Goal: Communication & Community: Answer question/provide support

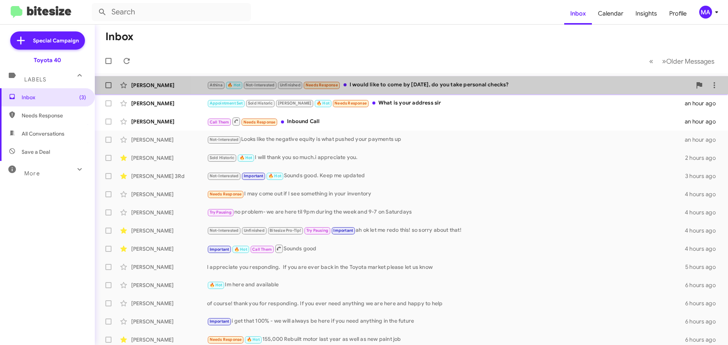
click at [439, 82] on div "Athina 🔥 Hot Not-Interested Unfinished Needs Response I would like to come by […" at bounding box center [449, 85] width 485 height 9
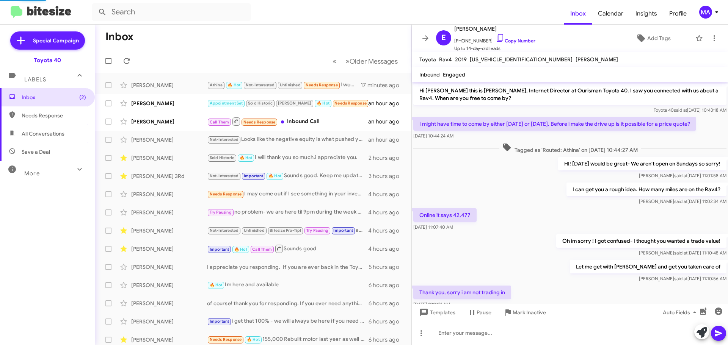
scroll to position [209, 0]
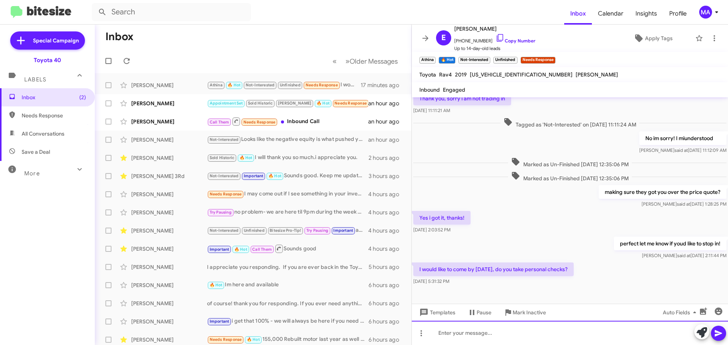
click at [466, 339] on div at bounding box center [570, 333] width 316 height 24
click at [444, 333] on div "YEs we do! What time works for you?" at bounding box center [570, 333] width 316 height 24
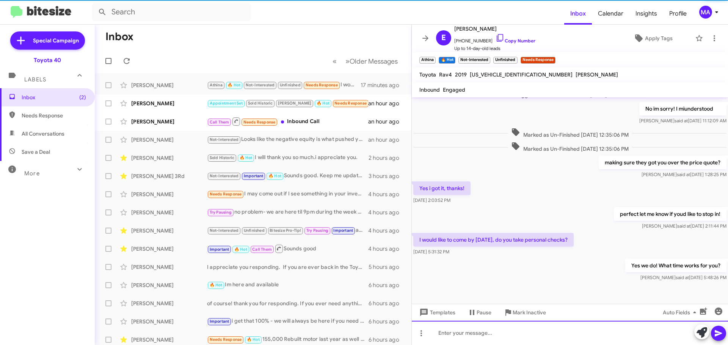
scroll to position [252, 0]
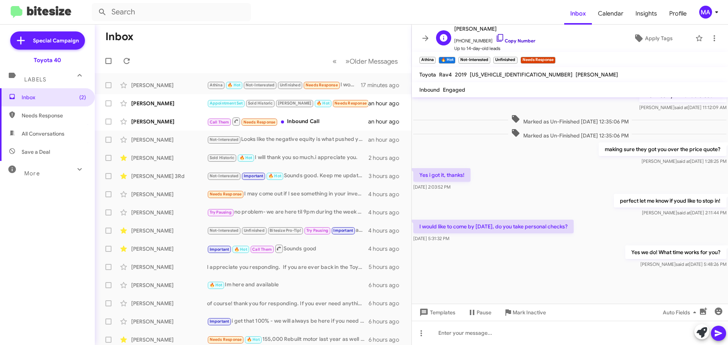
click at [496, 38] on icon at bounding box center [500, 37] width 9 height 9
click at [41, 134] on span "All Conversations" at bounding box center [43, 134] width 43 height 8
type input "in:all-conversations"
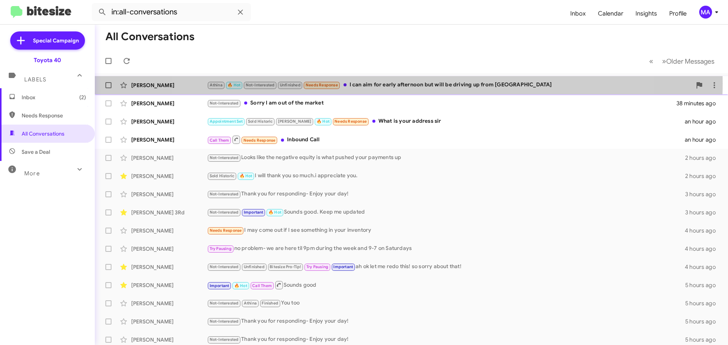
click at [399, 83] on div "Athina 🔥 Hot Not-Interested Unfinished Needs Response I can aim for early after…" at bounding box center [449, 85] width 485 height 9
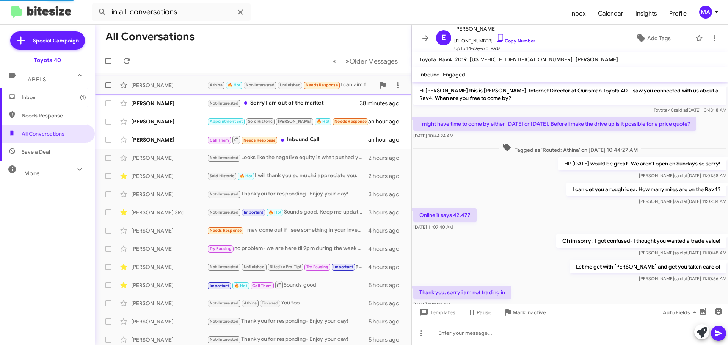
scroll to position [234, 0]
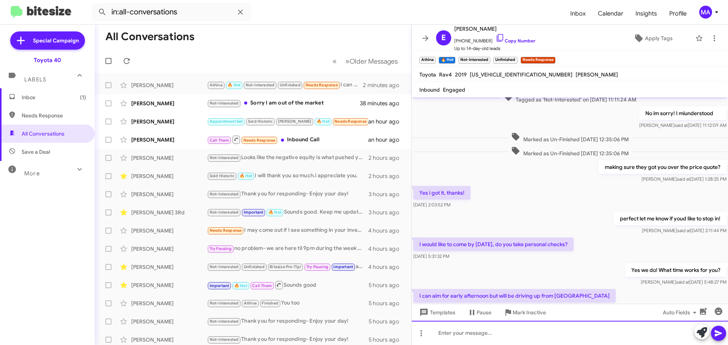
click at [453, 333] on div at bounding box center [570, 333] width 316 height 24
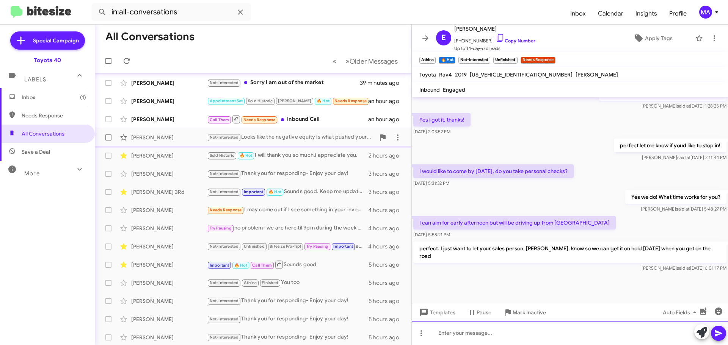
scroll to position [0, 0]
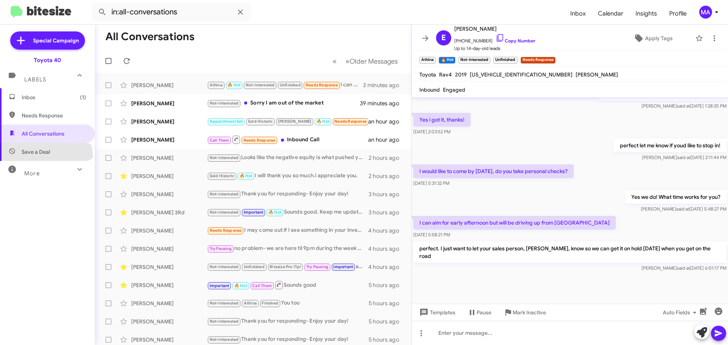
click at [46, 157] on span "Save a Deal" at bounding box center [47, 152] width 95 height 18
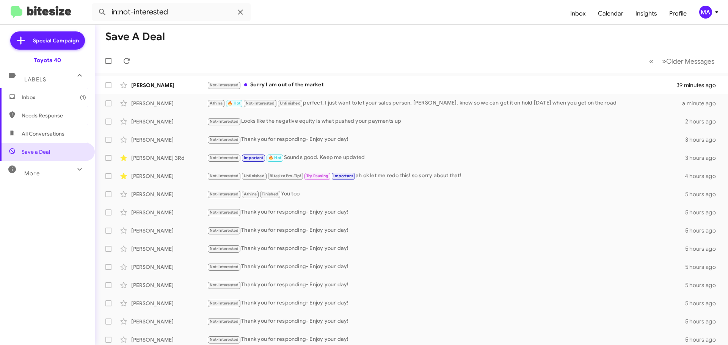
click at [29, 171] on span "More" at bounding box center [32, 173] width 16 height 7
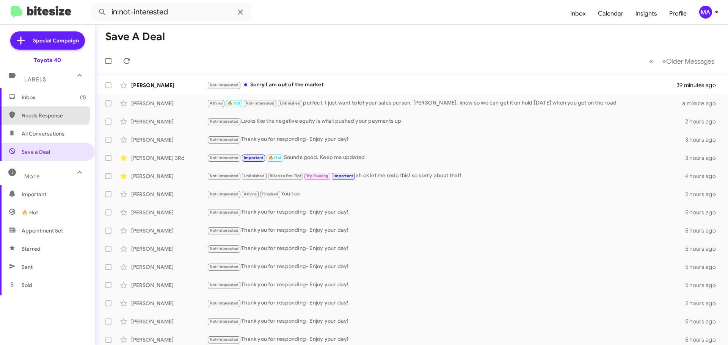
click at [35, 114] on span "Needs Response" at bounding box center [54, 116] width 64 height 8
type input "in:needs-response"
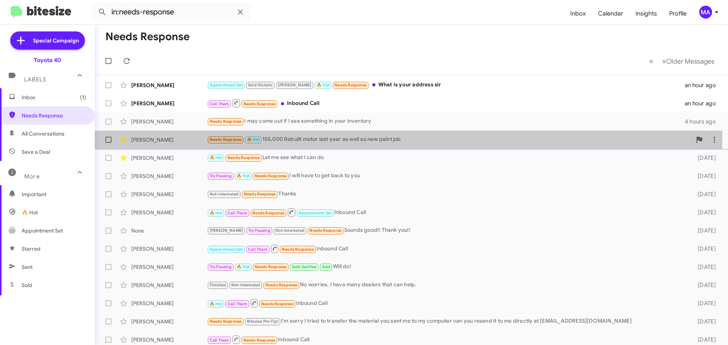
click at [322, 138] on div "Needs Response 🔥 Hot 155,000 Rebuilt motor last year as well as new paint job" at bounding box center [449, 139] width 485 height 9
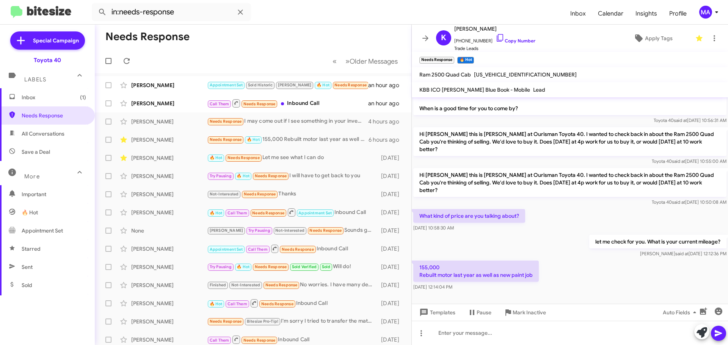
scroll to position [43, 0]
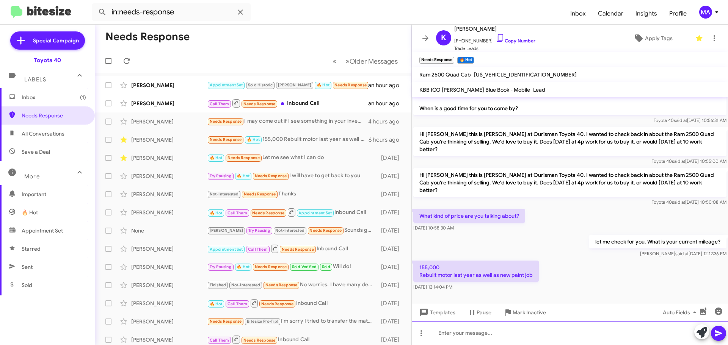
click at [468, 334] on div at bounding box center [570, 333] width 316 height 24
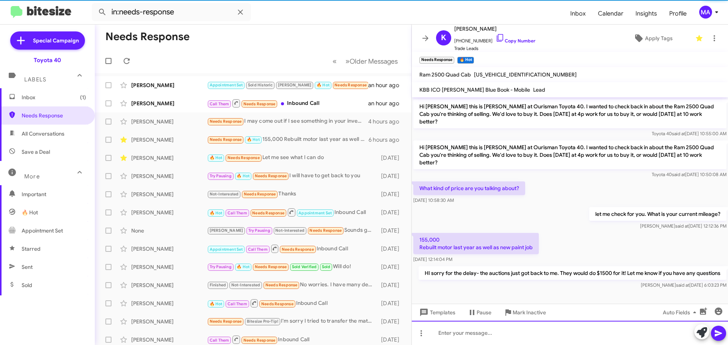
scroll to position [78, 0]
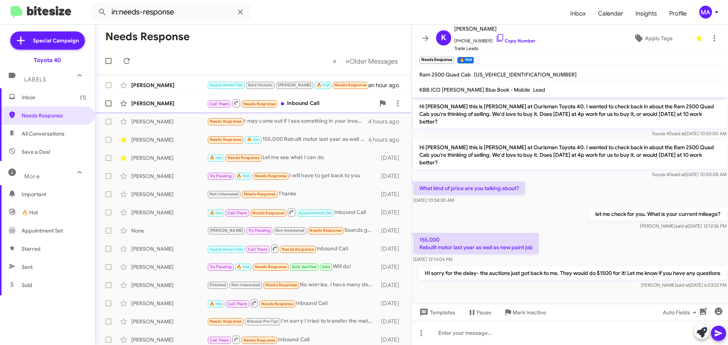
click at [323, 105] on div "Call Them Needs Response Inbound Call" at bounding box center [291, 103] width 168 height 9
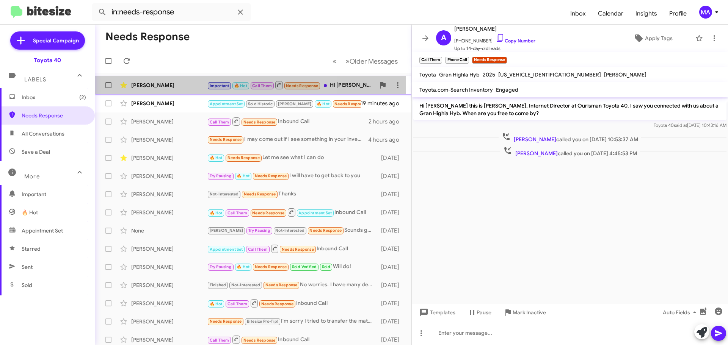
click at [179, 87] on div "[PERSON_NAME]" at bounding box center [169, 86] width 76 height 8
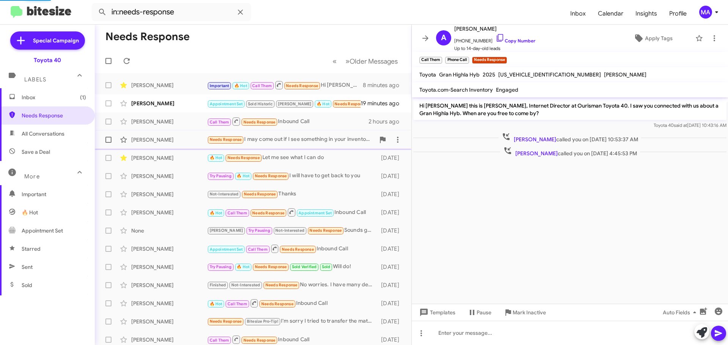
scroll to position [328, 0]
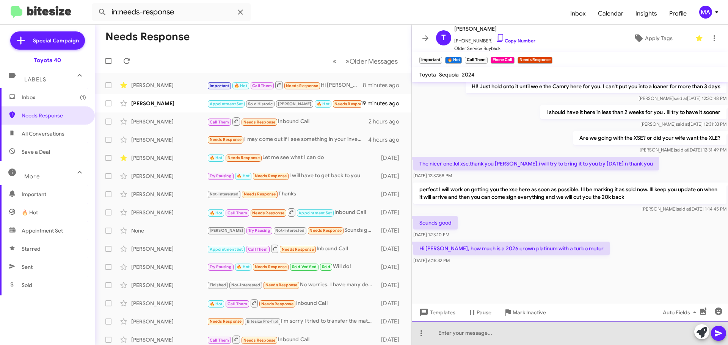
click at [473, 334] on div at bounding box center [570, 333] width 316 height 24
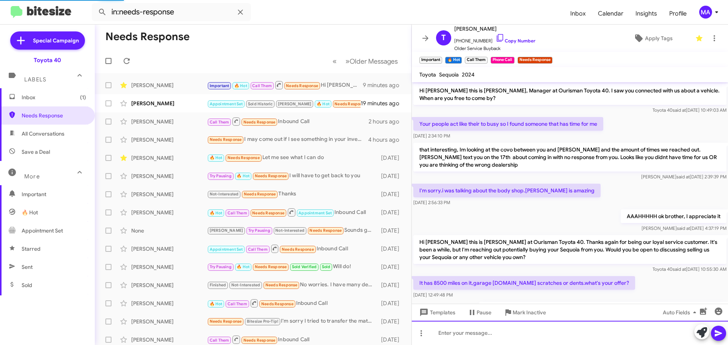
scroll to position [38, 0]
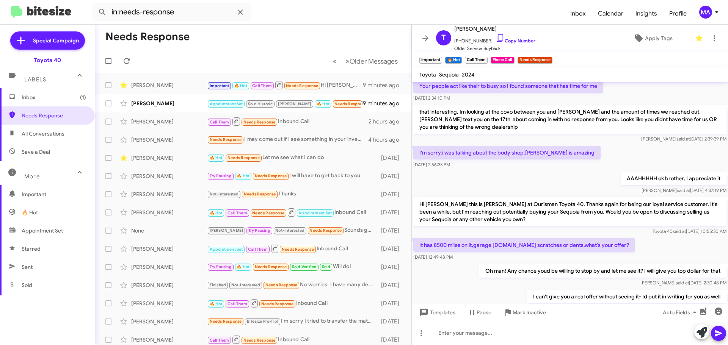
click at [42, 96] on span "Inbox (1)" at bounding box center [54, 98] width 64 height 8
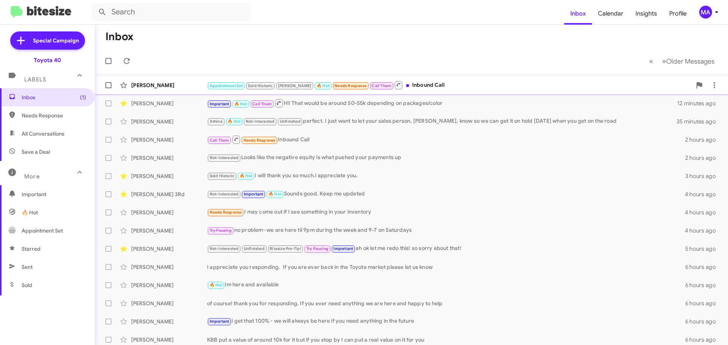
click at [419, 84] on div "Appointment Set Sold Historic [PERSON_NAME] 🔥 Hot Needs Response Call Them Inbo…" at bounding box center [449, 84] width 485 height 9
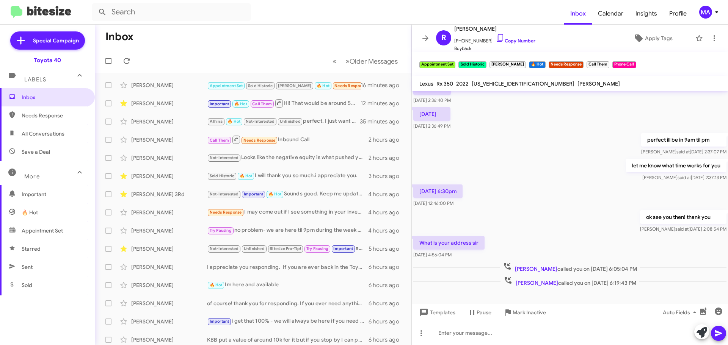
scroll to position [300, 0]
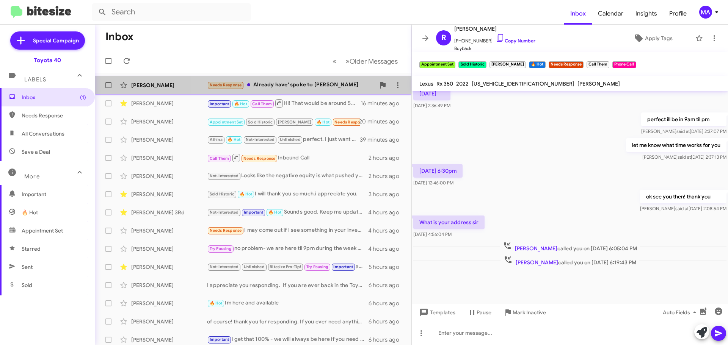
click at [304, 86] on div "Needs Response Already have' spoke to [PERSON_NAME]" at bounding box center [291, 85] width 168 height 9
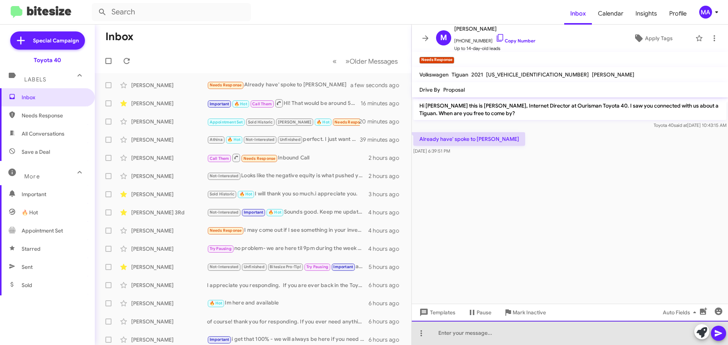
click at [485, 333] on div at bounding box center [570, 333] width 316 height 24
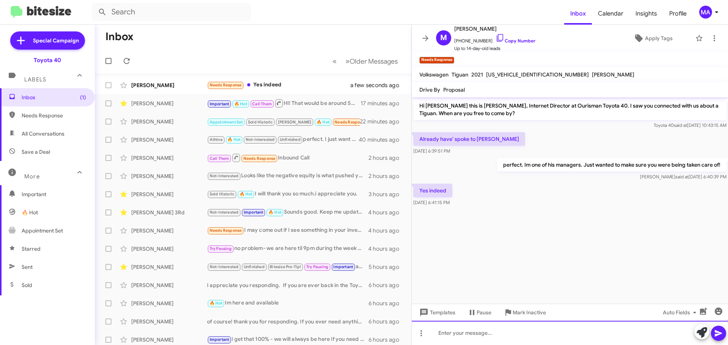
click at [477, 336] on div at bounding box center [570, 333] width 316 height 24
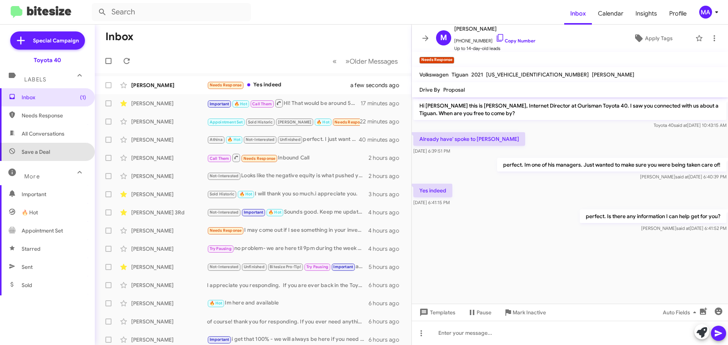
click at [52, 148] on span "Save a Deal" at bounding box center [47, 152] width 95 height 18
type input "in:not-interested"
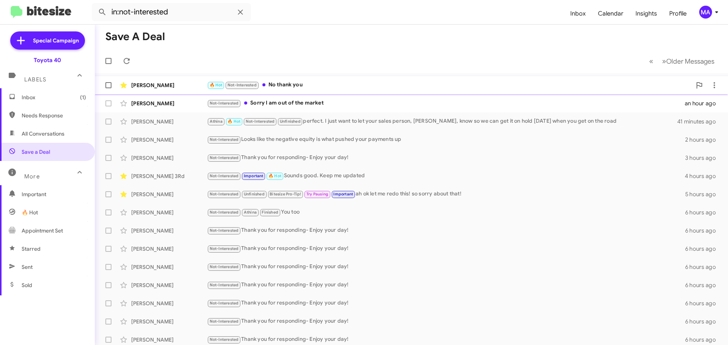
click at [314, 83] on div "🔥 Hot Not-Interested No thank you" at bounding box center [449, 85] width 485 height 9
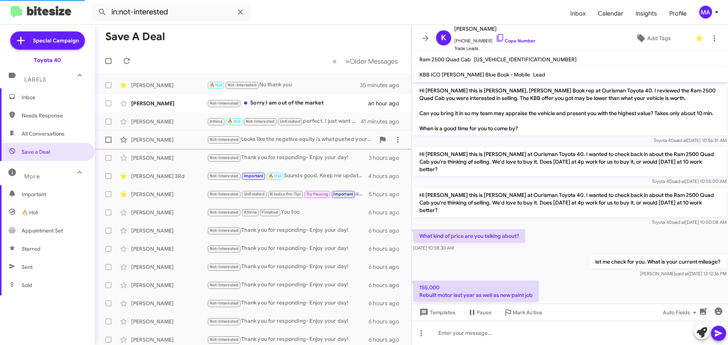
scroll to position [107, 0]
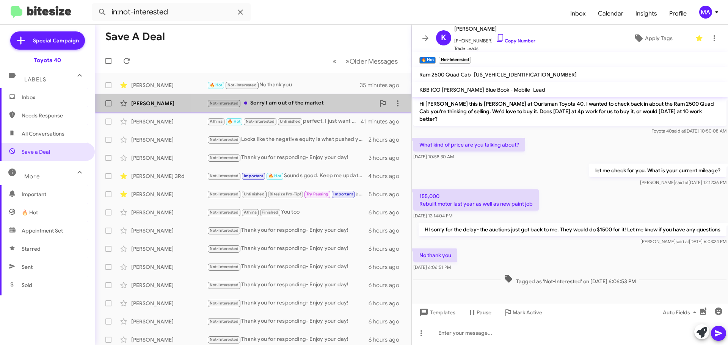
click at [315, 102] on div "Not-Interested Sorry I am out of the market" at bounding box center [291, 103] width 168 height 9
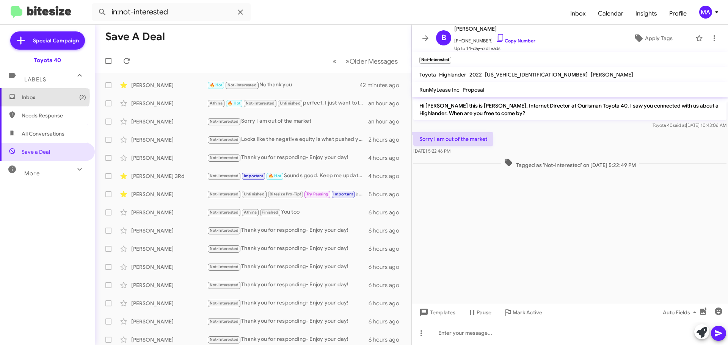
click at [27, 96] on span "Inbox (2)" at bounding box center [54, 98] width 64 height 8
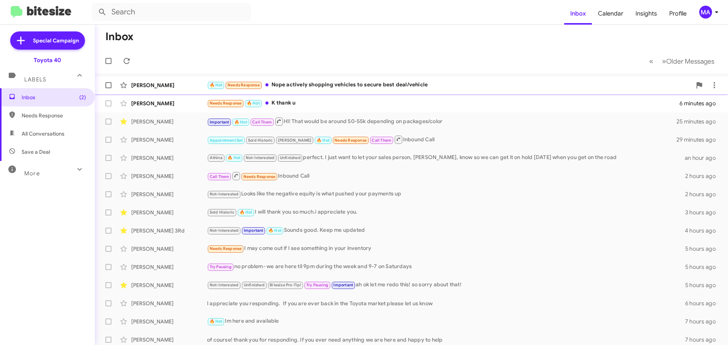
click at [332, 85] on div "🔥 Hot Needs Response Nope actively shopping vehicles to secure best deal/vehicle" at bounding box center [449, 85] width 485 height 9
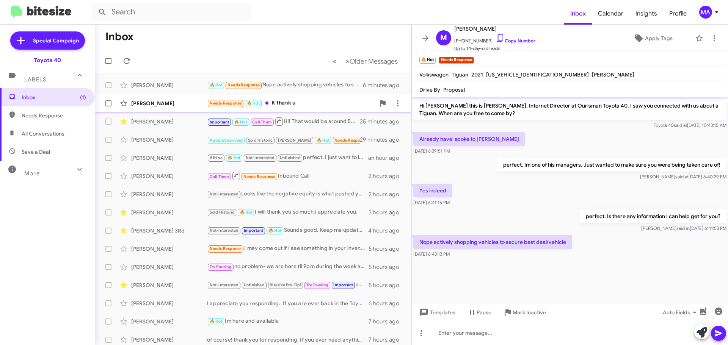
click at [308, 102] on div "Needs Response 🔥 Hot K thank u" at bounding box center [291, 103] width 168 height 9
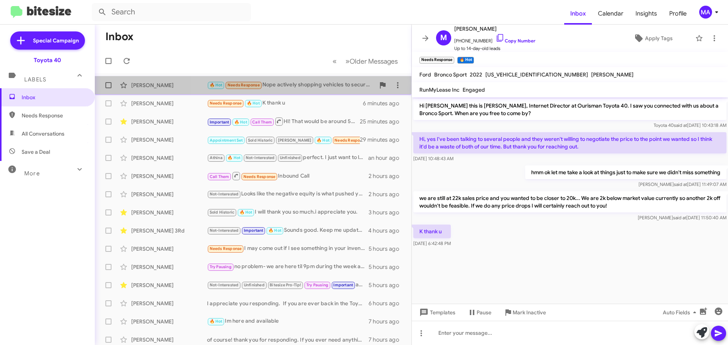
click at [308, 83] on div "🔥 Hot Needs Response Nope actively shopping vehicles to secure best deal/vehicle" at bounding box center [291, 85] width 168 height 9
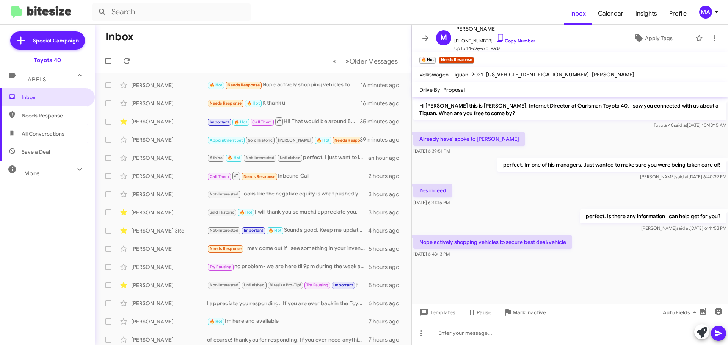
click at [56, 152] on span "Save a Deal" at bounding box center [47, 152] width 95 height 18
type input "in:not-interested"
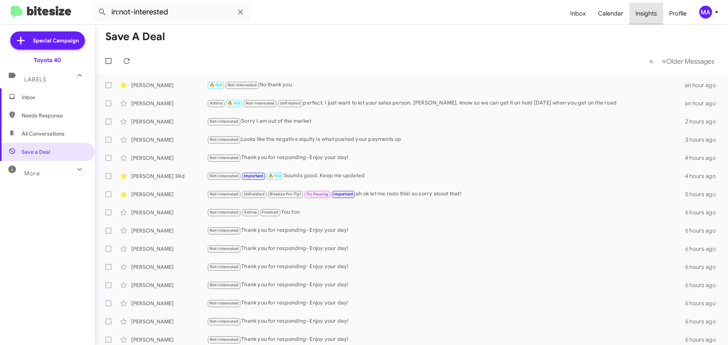
click at [646, 13] on span "Insights" at bounding box center [646, 14] width 34 height 22
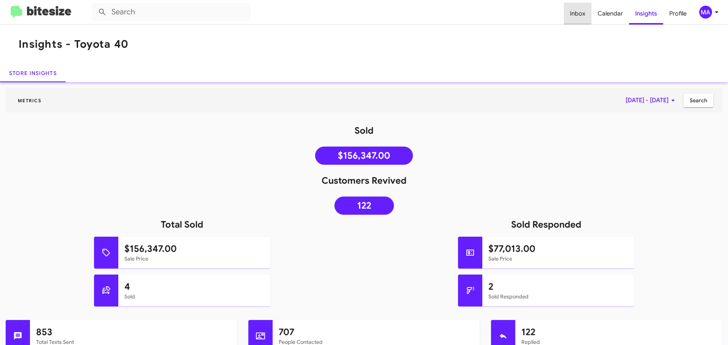
click at [576, 12] on span "Inbox" at bounding box center [578, 14] width 28 height 22
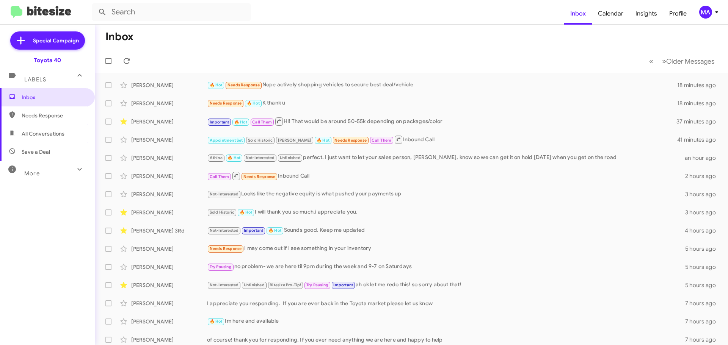
click at [41, 135] on span "All Conversations" at bounding box center [43, 134] width 43 height 8
type input "in:all-conversations"
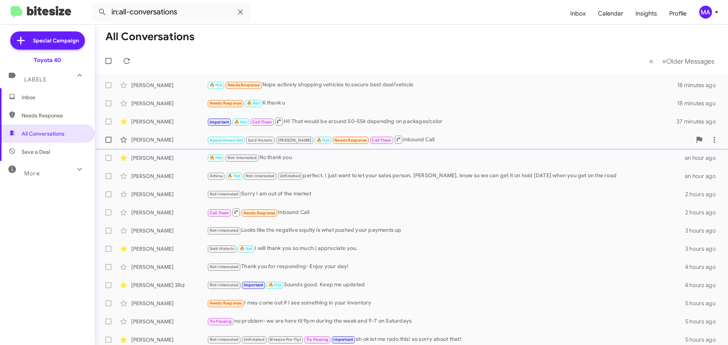
click at [179, 143] on div "[PERSON_NAME]" at bounding box center [169, 140] width 76 height 8
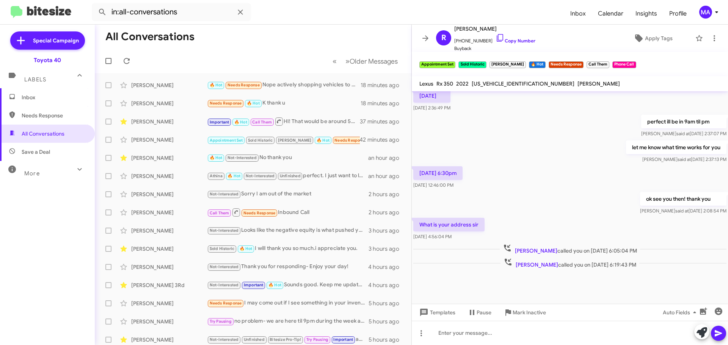
scroll to position [300, 0]
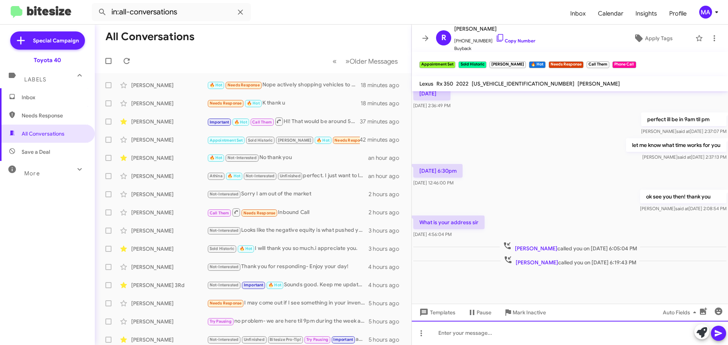
click at [490, 333] on div at bounding box center [570, 333] width 316 height 24
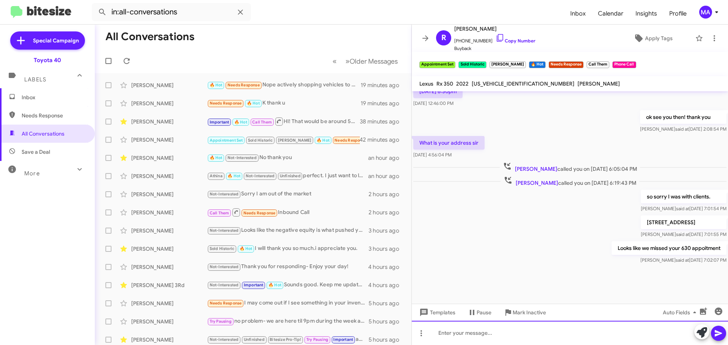
scroll to position [383, 0]
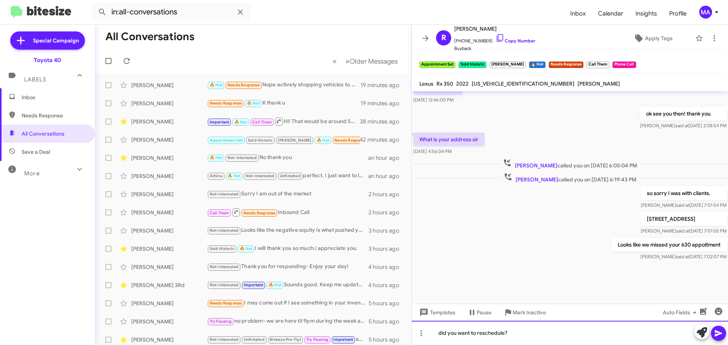
click at [526, 333] on div "did you want to reschedule?" at bounding box center [570, 333] width 316 height 24
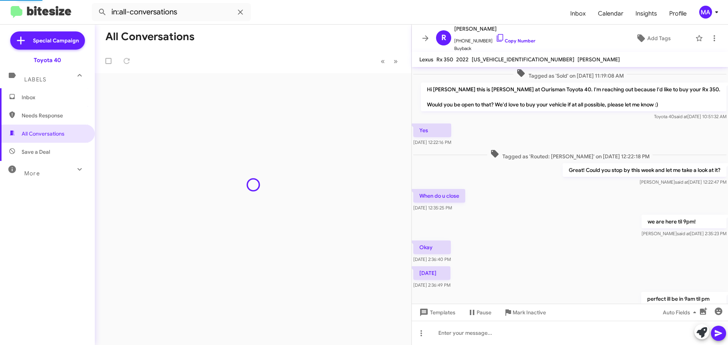
scroll to position [285, 0]
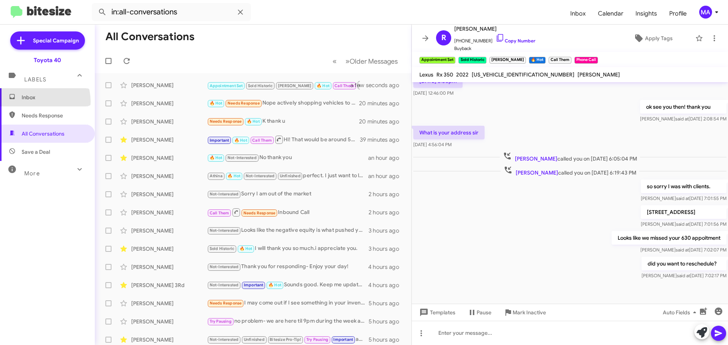
click at [35, 102] on span "Inbox" at bounding box center [47, 97] width 95 height 18
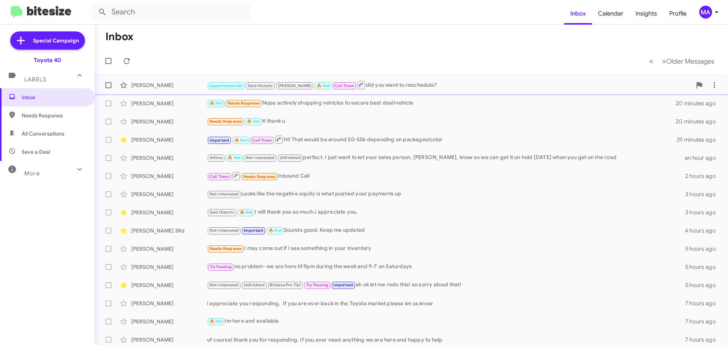
click at [179, 85] on div "[PERSON_NAME]" at bounding box center [169, 86] width 76 height 8
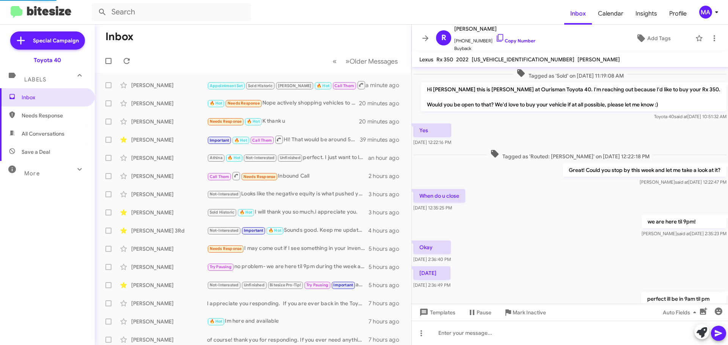
scroll to position [270, 0]
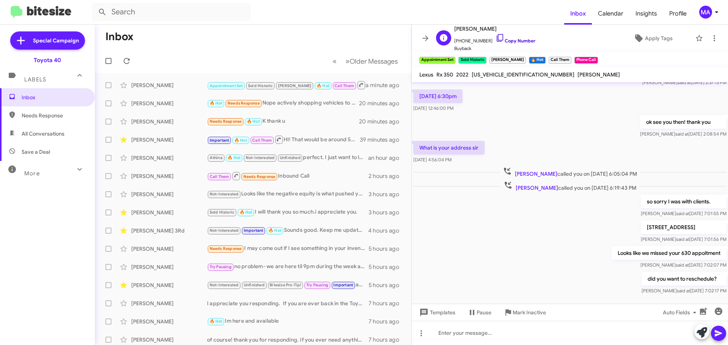
click at [496, 37] on icon at bounding box center [500, 37] width 9 height 9
